Goal: Transaction & Acquisition: Purchase product/service

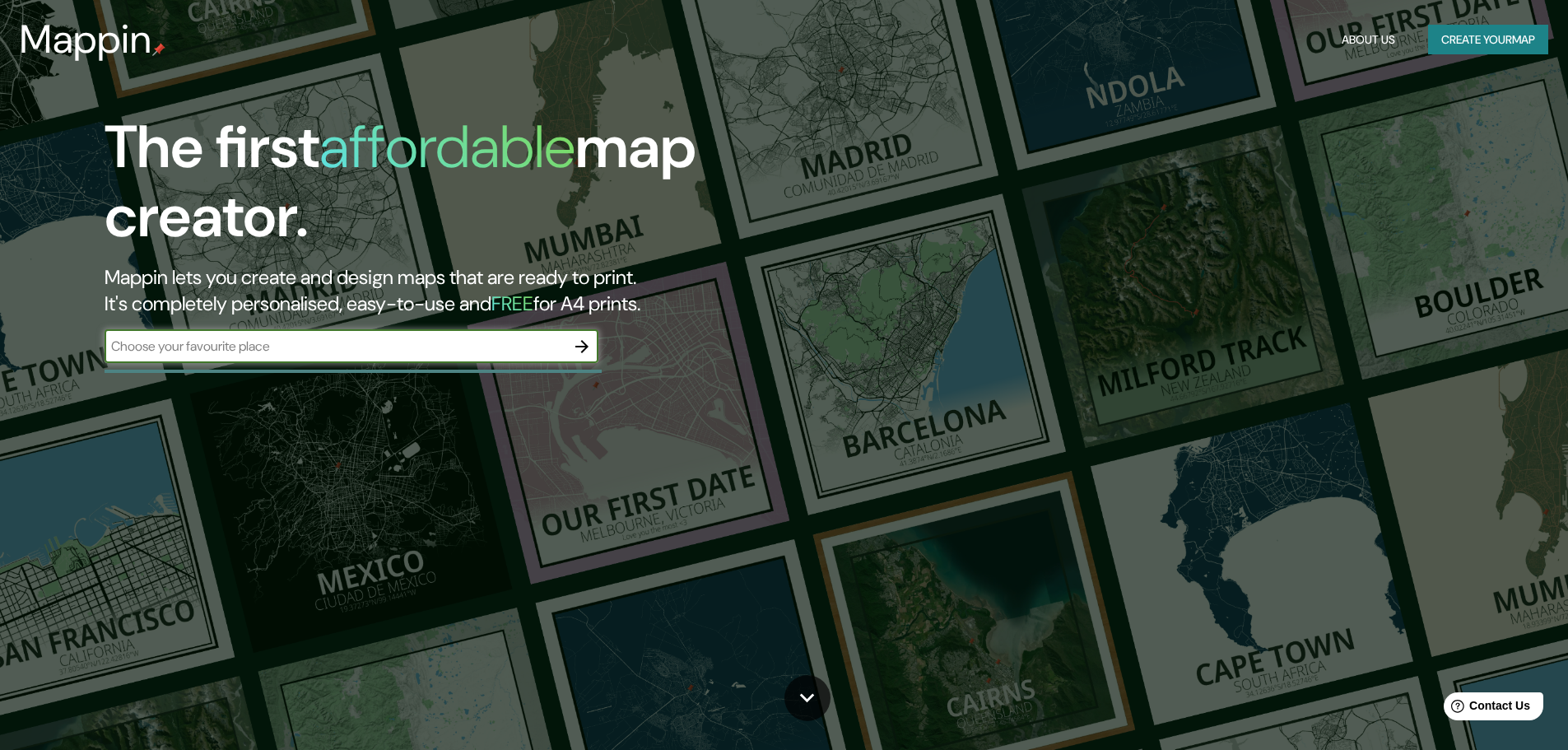
click at [579, 346] on icon "button" at bounding box center [581, 346] width 13 height 13
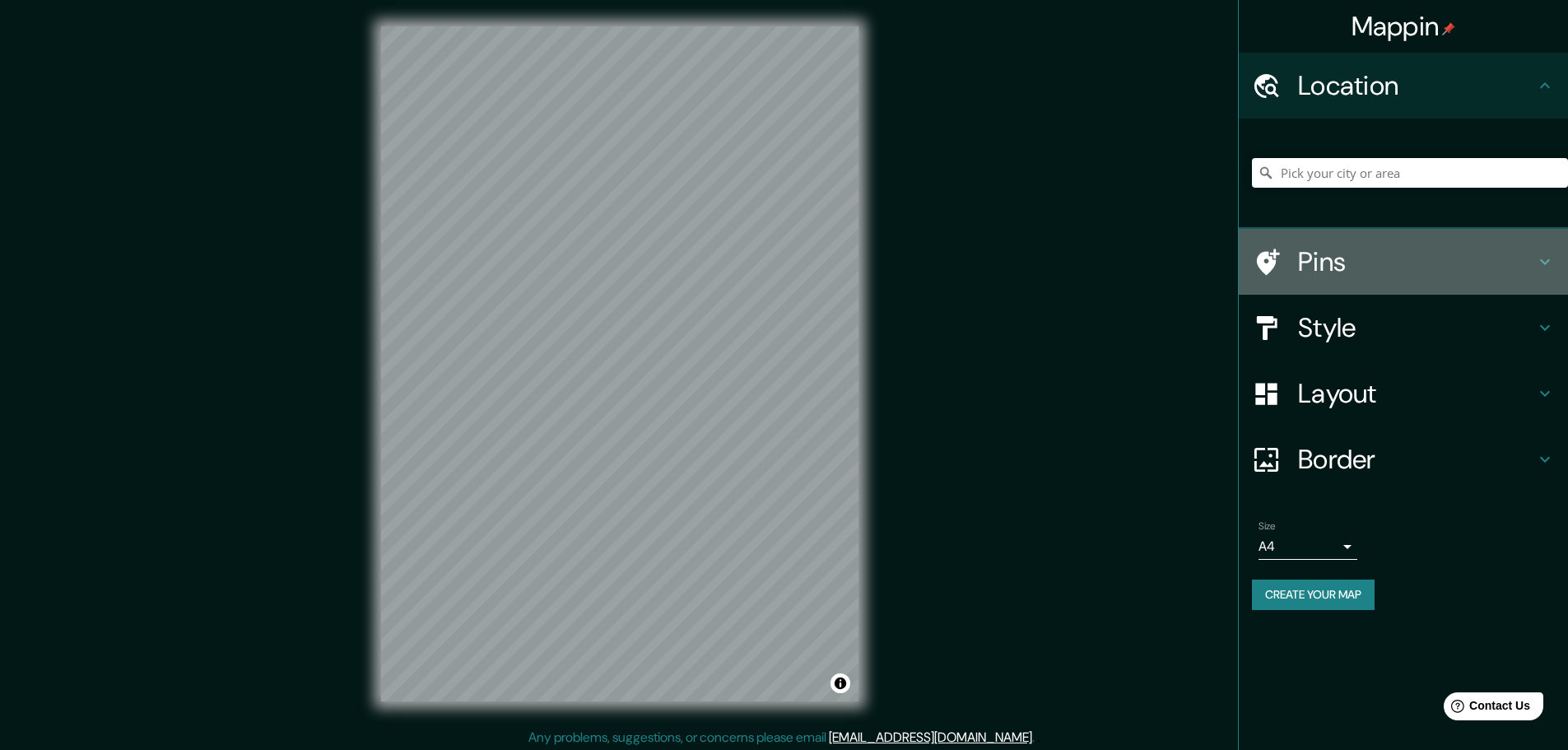
click at [1488, 269] on h4 "Pins" at bounding box center [1416, 260] width 237 height 32
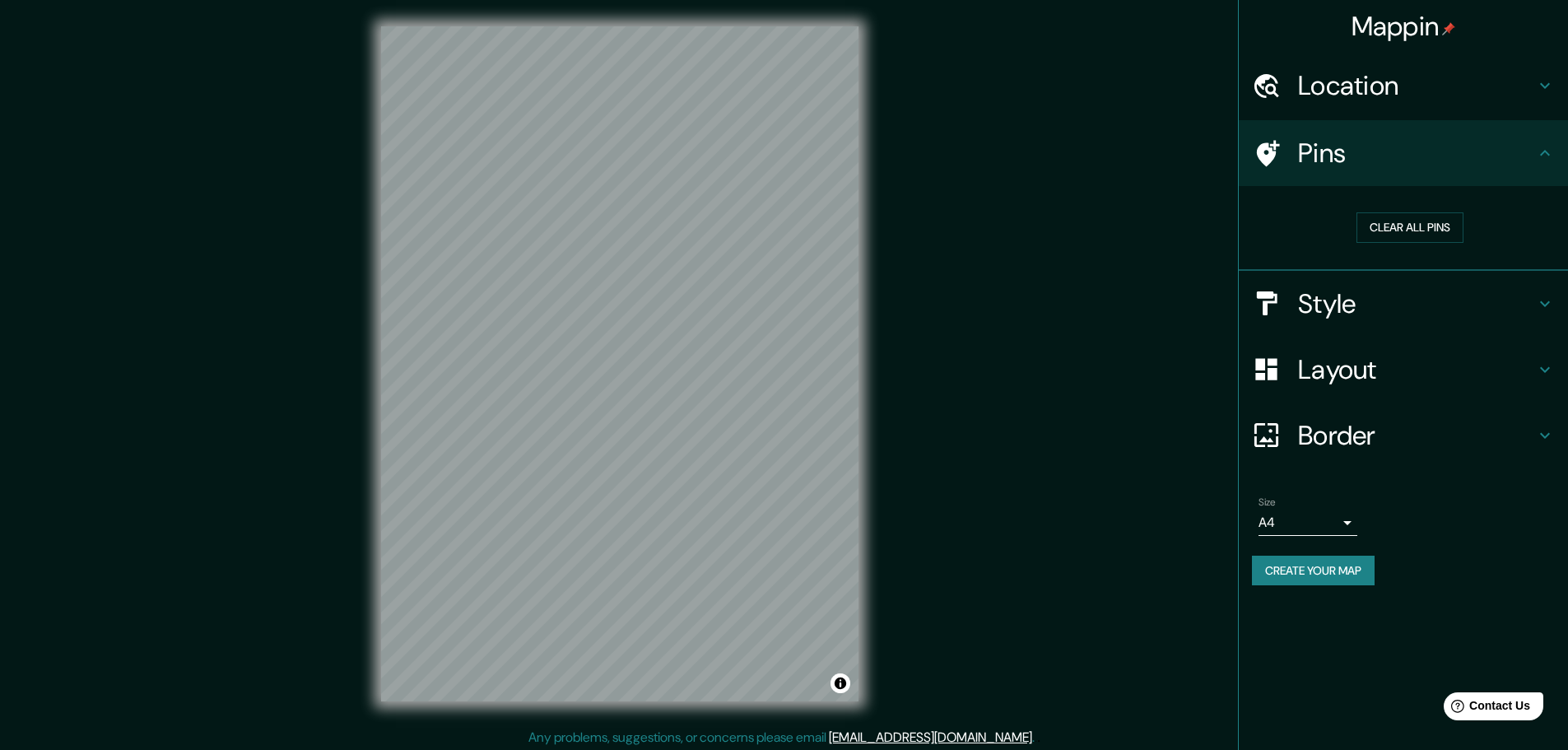
click at [1384, 287] on h4 "Style" at bounding box center [1416, 303] width 237 height 32
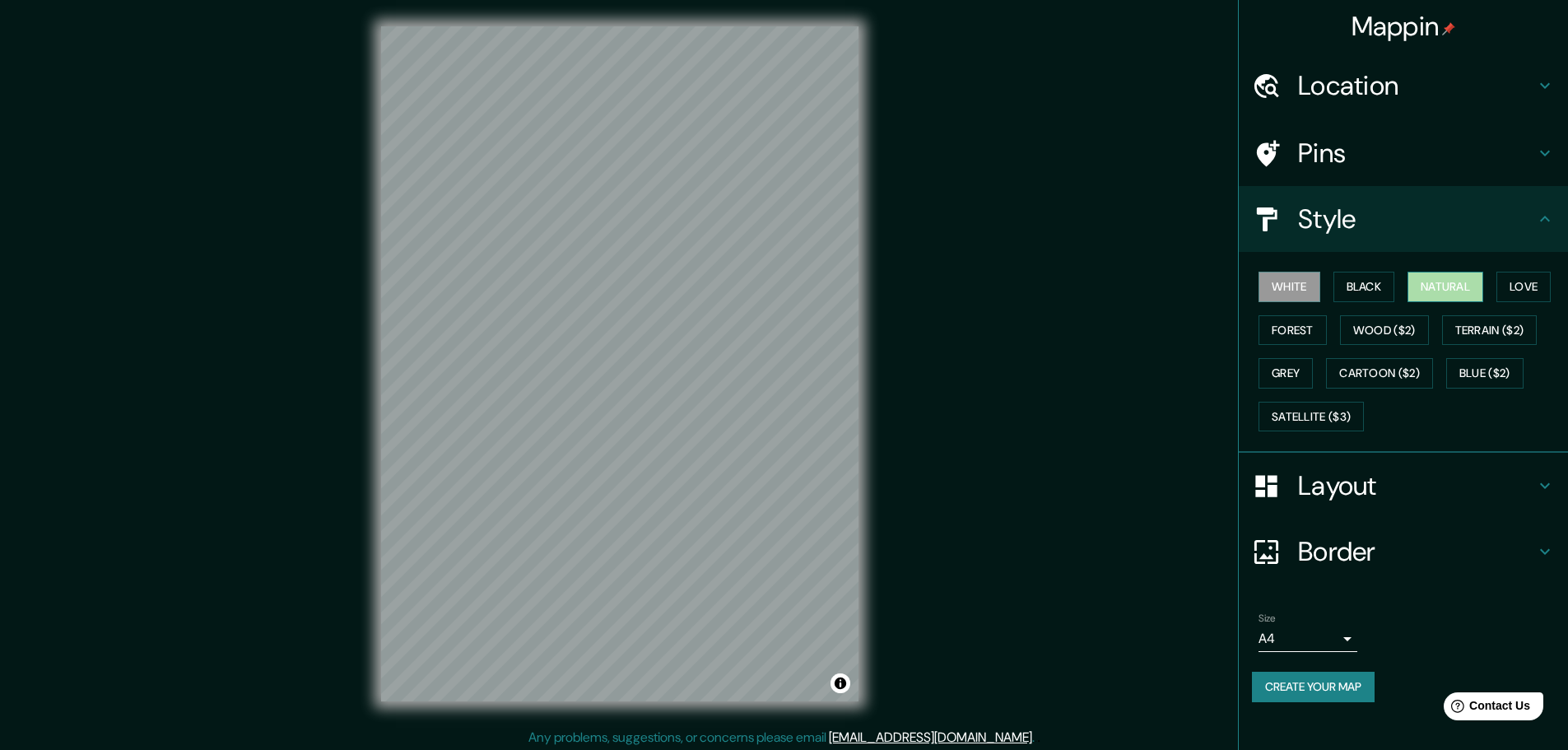
click at [1443, 285] on button "Natural" at bounding box center [1445, 286] width 76 height 30
click at [1300, 331] on button "Forest" at bounding box center [1292, 330] width 68 height 30
click at [1371, 323] on button "Wood ($2)" at bounding box center [1384, 330] width 88 height 30
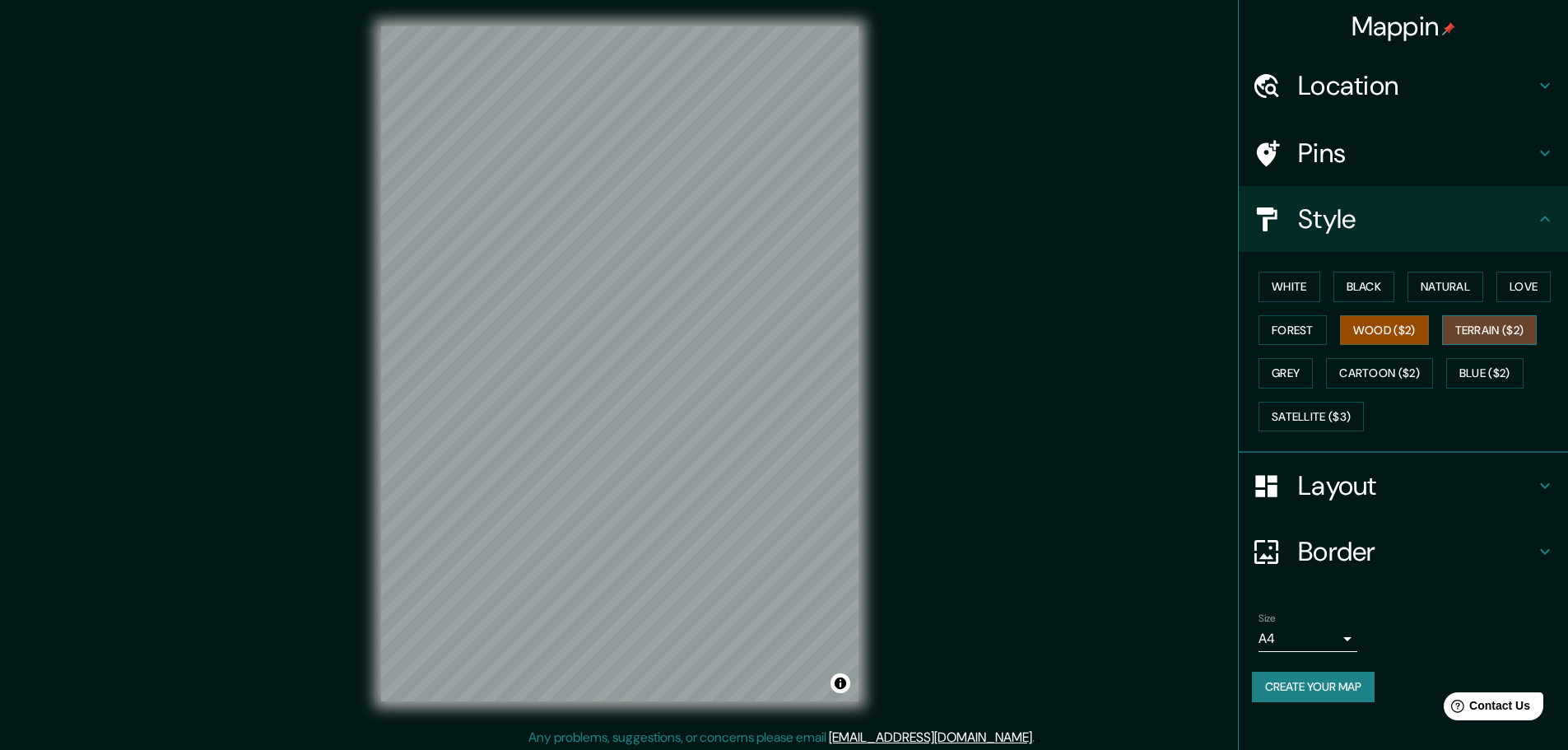
click at [1484, 326] on button "Terrain ($2)" at bounding box center [1489, 330] width 95 height 30
click at [1273, 372] on button "Grey" at bounding box center [1285, 373] width 54 height 30
click at [1418, 351] on div "White Black Natural Love Forest Wood ($2) Terrain ($2) Grey Cartoon ($2) Blue (…" at bounding box center [1409, 352] width 316 height 173
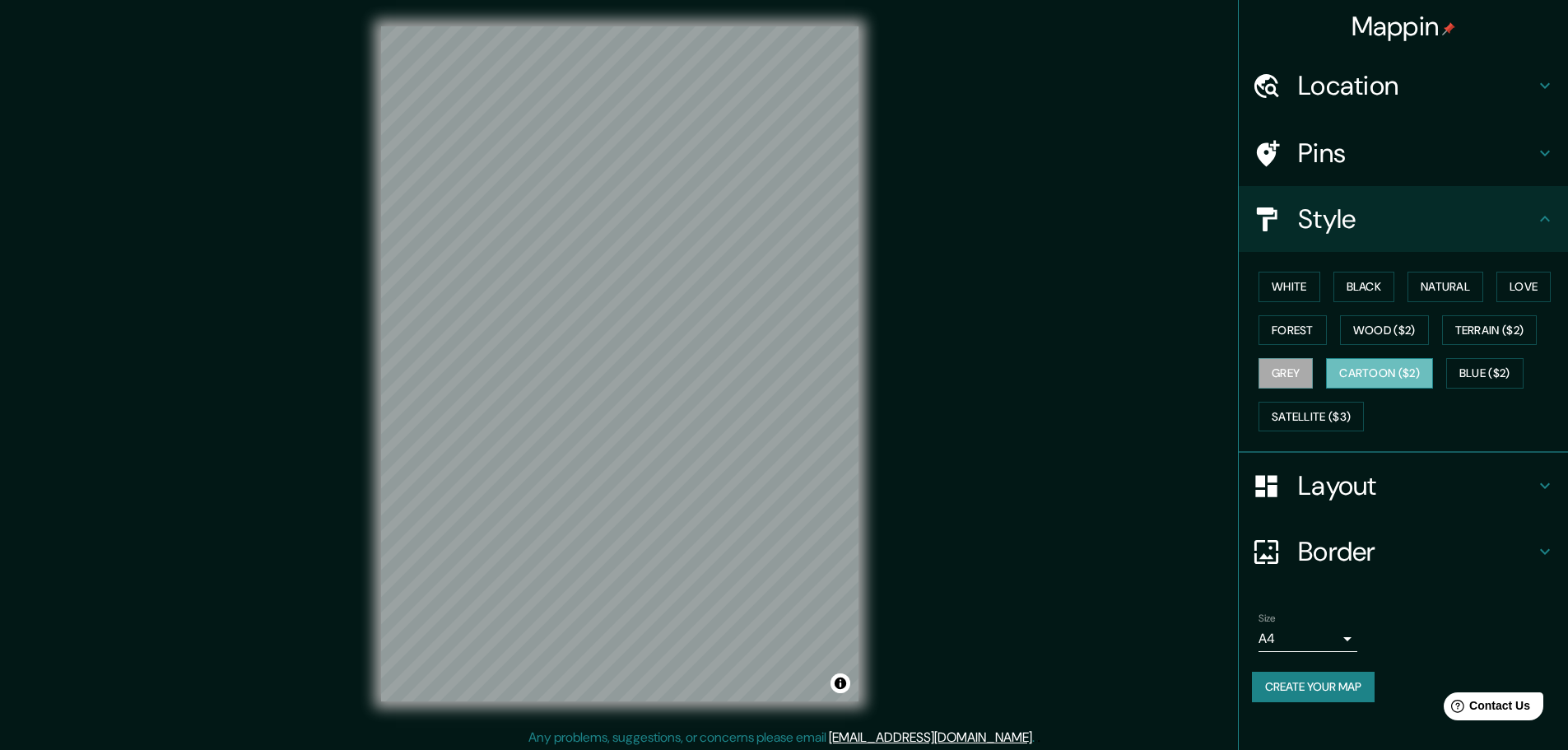
click at [1416, 372] on button "Cartoon ($2)" at bounding box center [1379, 373] width 107 height 30
click at [1339, 413] on button "Satellite ($3)" at bounding box center [1310, 417] width 105 height 30
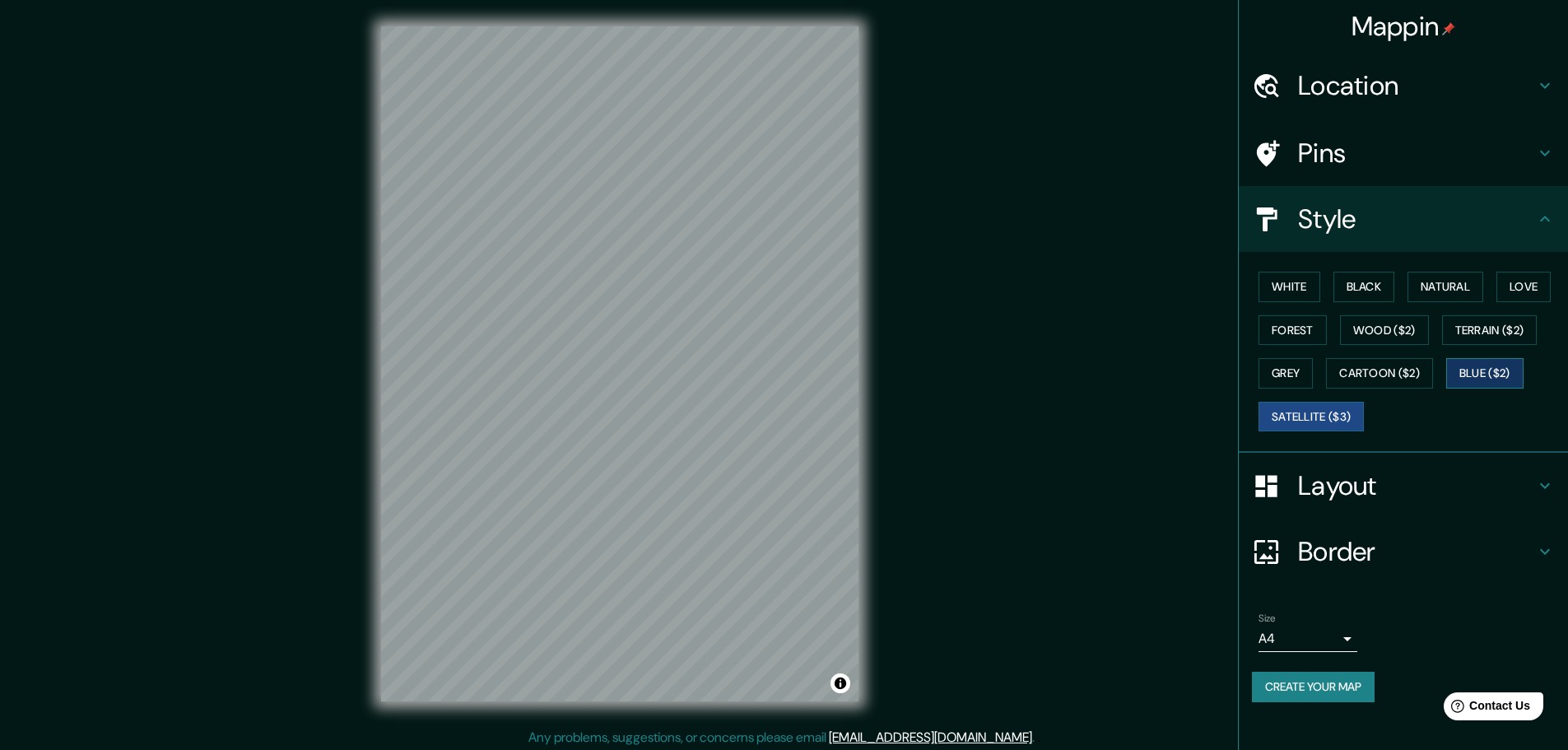
click at [1493, 370] on button "Blue ($2)" at bounding box center [1484, 373] width 78 height 30
click at [1322, 427] on button "Satellite ($3)" at bounding box center [1310, 417] width 105 height 30
click at [1363, 296] on button "Black" at bounding box center [1364, 286] width 62 height 30
click at [1533, 286] on button "Love" at bounding box center [1523, 286] width 54 height 30
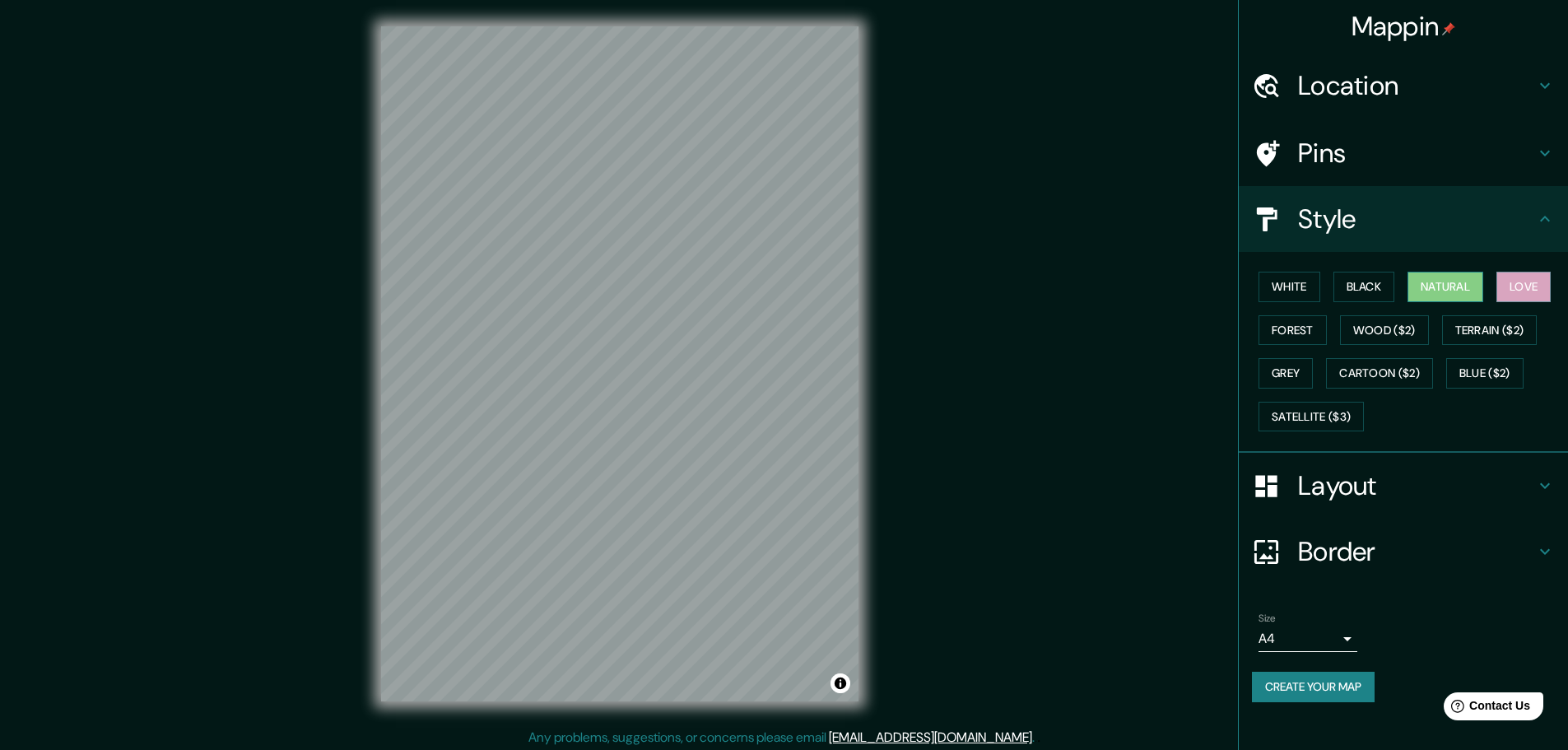
click at [1466, 291] on button "Natural" at bounding box center [1445, 286] width 76 height 30
